Goal: Navigation & Orientation: Find specific page/section

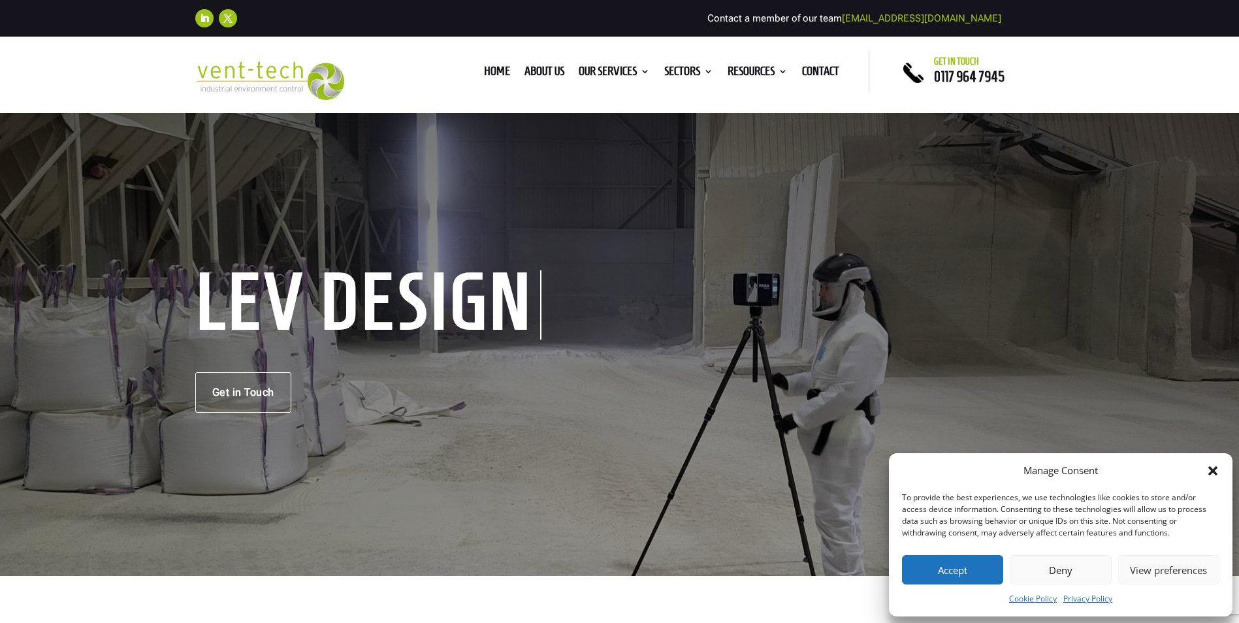
click at [920, 566] on button "Accept" at bounding box center [952, 569] width 101 height 29
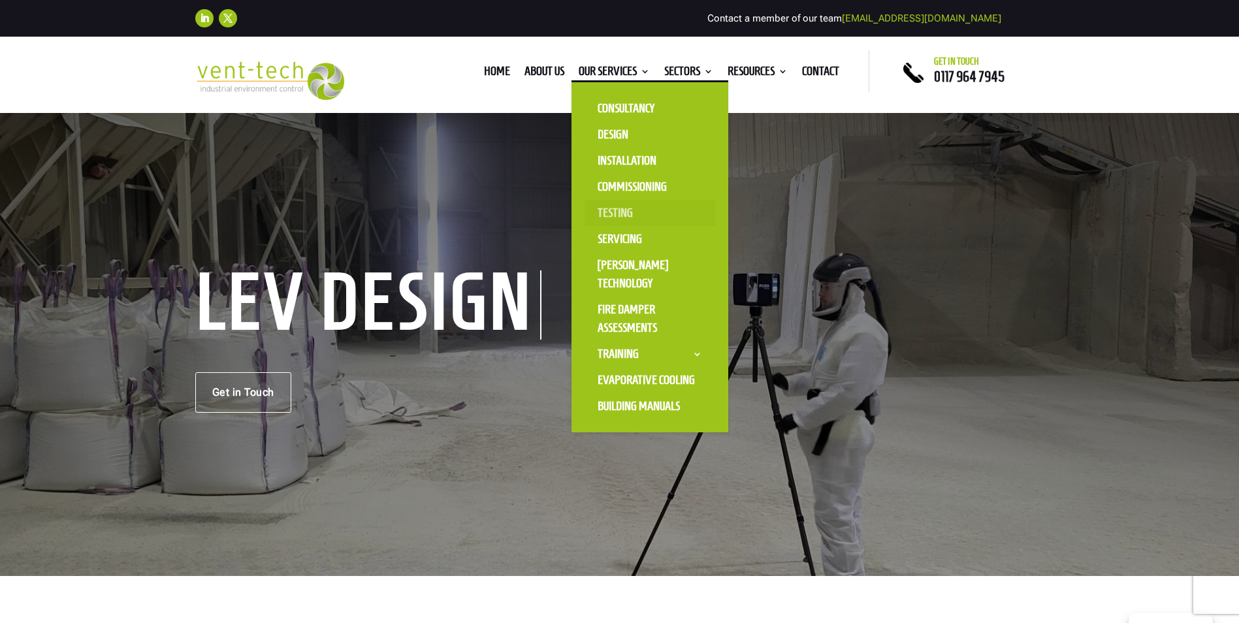
click at [611, 206] on link "Testing" at bounding box center [649, 213] width 131 height 26
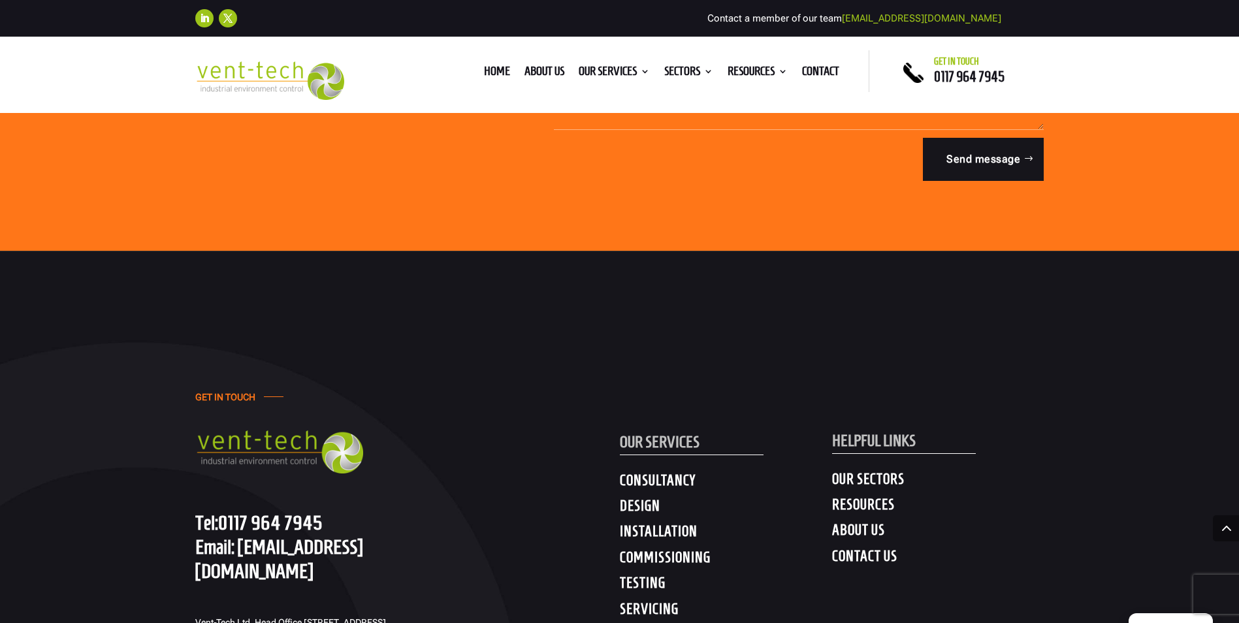
scroll to position [6792, 0]
